Goal: Transaction & Acquisition: Purchase product/service

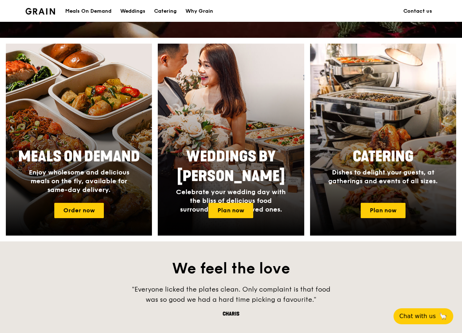
scroll to position [255, 0]
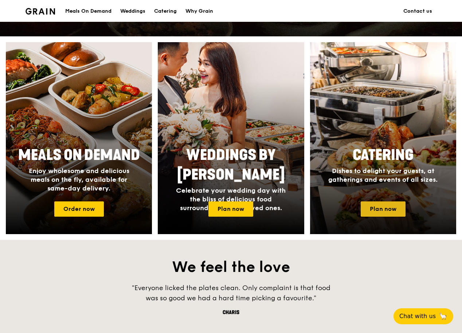
click at [392, 209] on link "Plan now" at bounding box center [382, 209] width 45 height 15
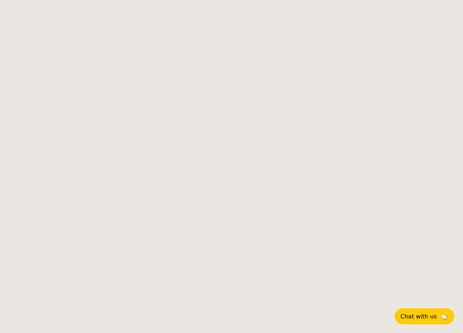
select select
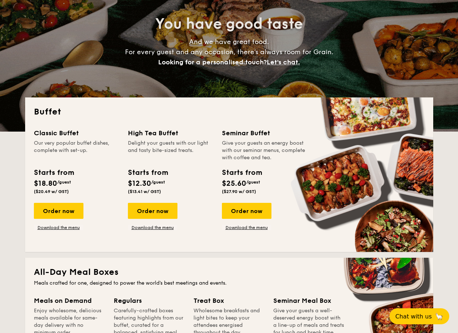
scroll to position [73, 0]
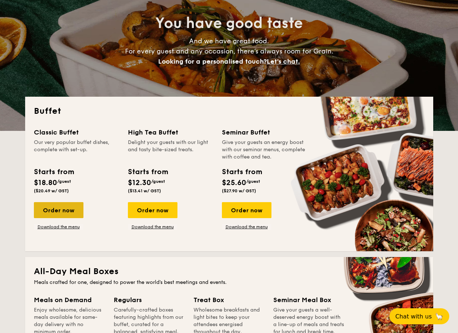
click at [58, 213] on div "Order now" at bounding box center [59, 210] width 50 height 16
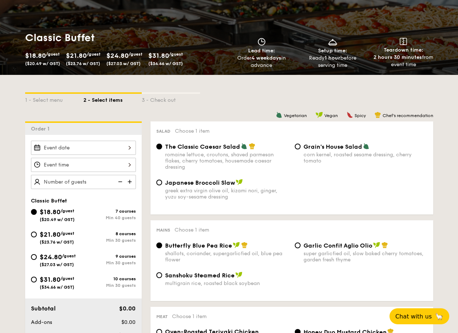
scroll to position [109, 0]
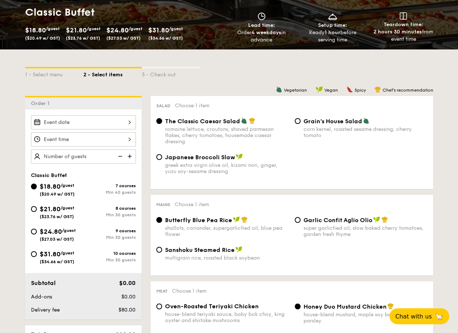
click at [37, 210] on div "$21.80 /guest ($23.76 w/ GST)" at bounding box center [57, 211] width 52 height 15
click at [37, 210] on input "$21.80 /guest ($23.76 w/ GST) 8 courses Min 30 guests" at bounding box center [34, 209] width 6 height 6
radio input "true"
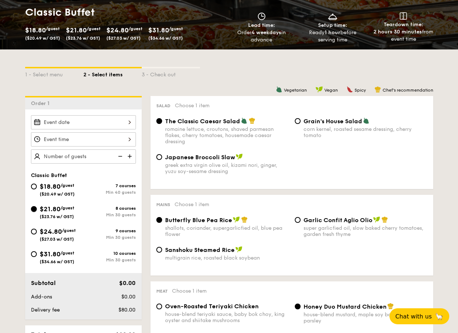
radio input "true"
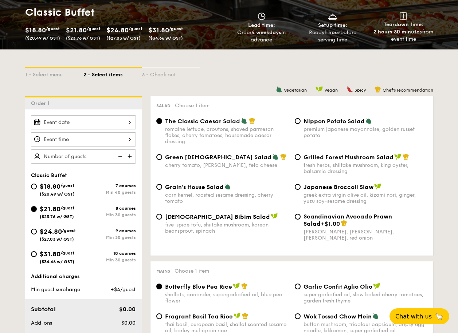
click at [301, 155] on div "Grilled Forest Mushroom Salad fresh herbs, shiitake mushroom, king oyster, bals…" at bounding box center [361, 164] width 138 height 21
click at [297, 158] on input "Grilled Forest Mushroom Salad fresh herbs, shiitake mushroom, king oyster, bals…" at bounding box center [298, 157] width 6 height 6
radio input "true"
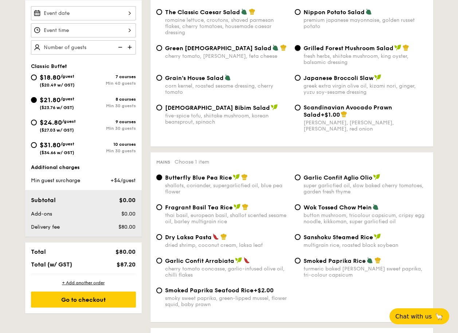
scroll to position [255, 0]
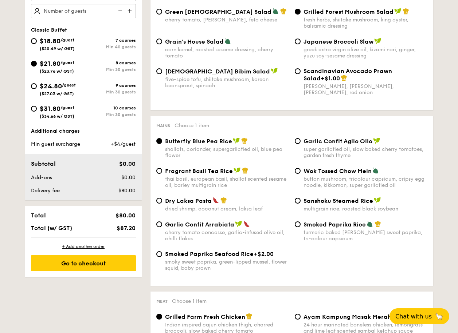
click at [200, 201] on span "Dry Laksa Pasta" at bounding box center [188, 201] width 47 height 7
click at [162, 201] on input "Dry Laksa Pasta dried shrimp, coconut cream, laksa leaf" at bounding box center [159, 201] width 6 height 6
radio input "true"
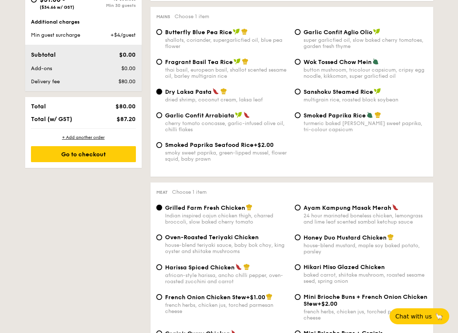
scroll to position [400, 0]
